Goal: Task Accomplishment & Management: Manage account settings

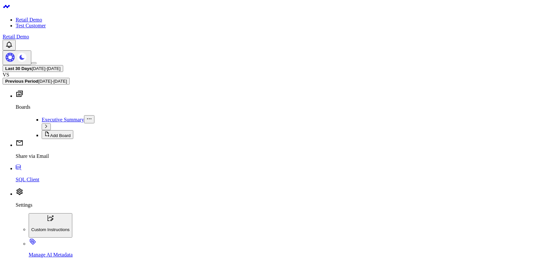
click at [32, 208] on p "Settings" at bounding box center [281, 205] width 530 height 6
click at [53, 252] on p "Manage AI Metadata" at bounding box center [287, 255] width 517 height 6
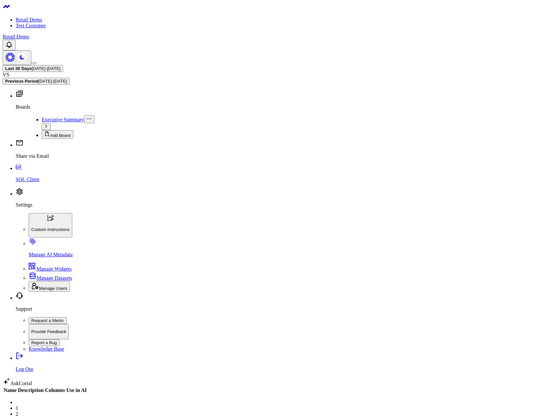
click at [18, 262] on link "2" at bounding box center [17, 414] width 3 height 6
click at [18, 262] on link "1" at bounding box center [17, 408] width 3 height 6
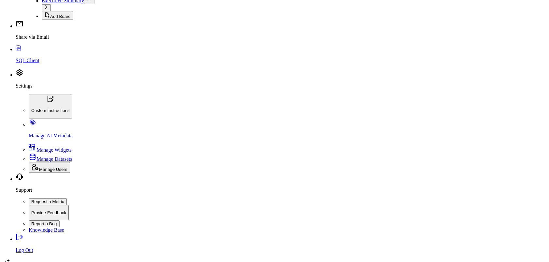
scroll to position [105, 0]
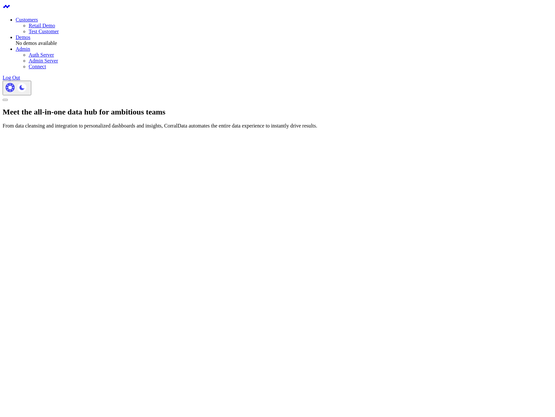
click at [55, 25] on link "Retail Demo" at bounding box center [42, 26] width 26 height 6
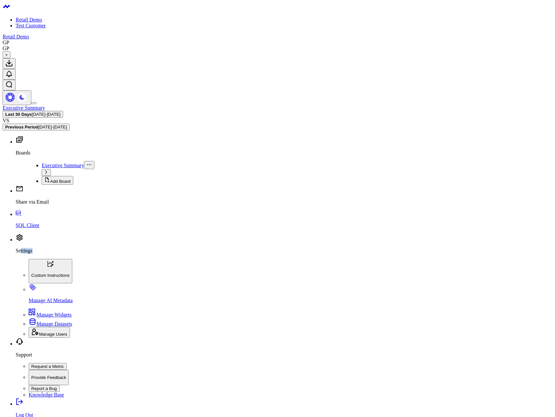
click at [21, 254] on link "Settings" at bounding box center [284, 245] width 537 height 17
click at [42, 304] on p "Manage AI Metadata" at bounding box center [291, 301] width 524 height 6
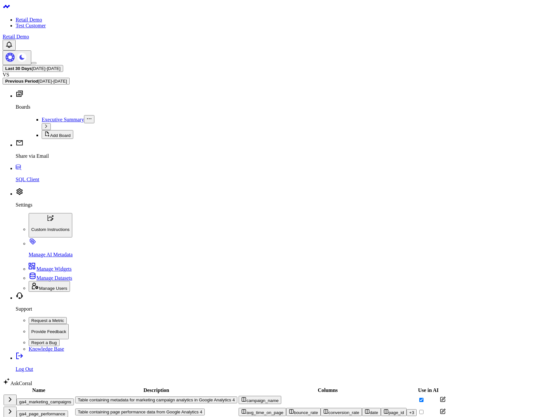
click at [73, 394] on td "ga4_marketing_campaigns" at bounding box center [38, 399] width 71 height 11
click at [54, 399] on button "ga4_marketing_campaigns" at bounding box center [45, 402] width 57 height 7
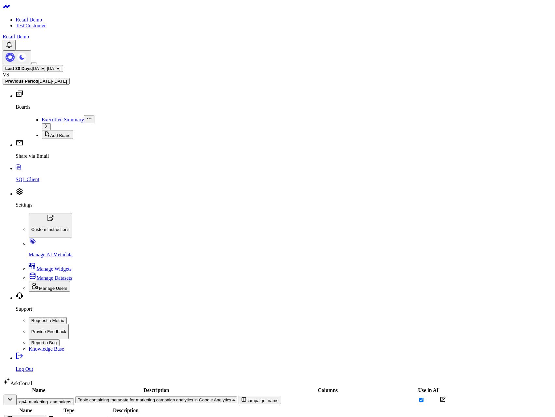
click at [54, 399] on button "ga4_marketing_campaigns" at bounding box center [45, 402] width 57 height 7
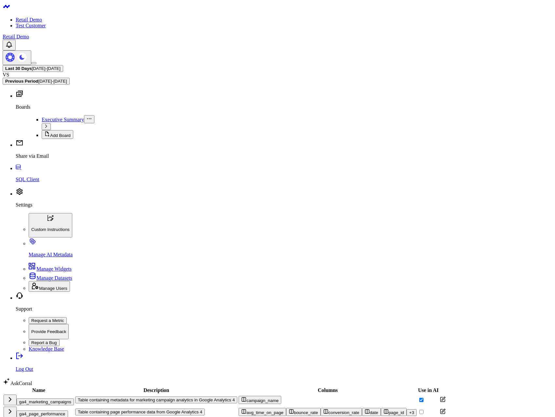
click at [207, 34] on div "Retail Demo" at bounding box center [278, 37] width 550 height 6
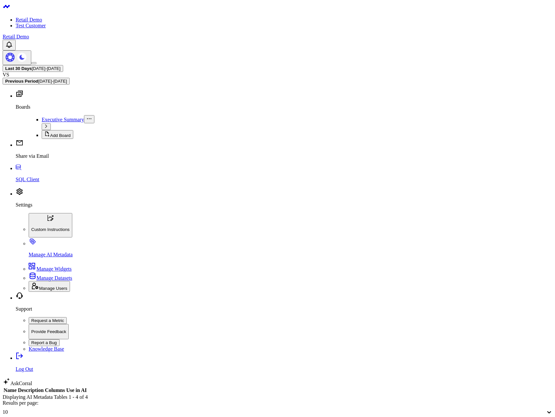
click at [105, 387] on div "Name Description Columns Use in AI Displaying AI Metadata Tables 1 - 4 of 4 Res…" at bounding box center [278, 406] width 550 height 39
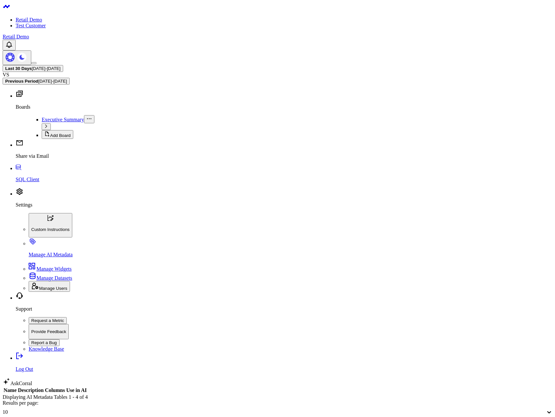
click at [107, 387] on div "Name Description Columns Use in AI Displaying AI Metadata Tables 1 - 4 of 4 Res…" at bounding box center [278, 406] width 550 height 39
